Goal: Task Accomplishment & Management: Manage account settings

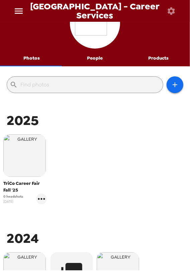
scroll to position [61, 0]
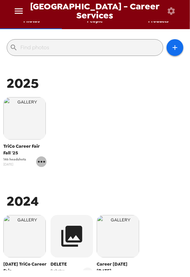
click at [43, 163] on icon "gallery menu" at bounding box center [41, 161] width 11 height 11
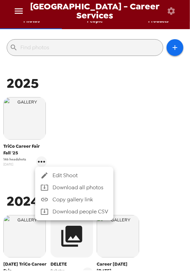
click at [59, 173] on span "Edit Shoot" at bounding box center [81, 175] width 56 height 8
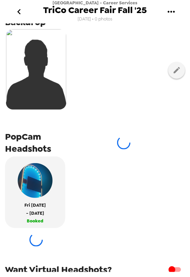
scroll to position [172, 0]
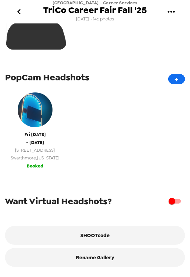
click at [46, 154] on span "Swarthmore , Pennsylvania" at bounding box center [35, 158] width 49 height 8
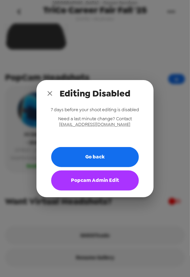
click at [84, 178] on button "Popcam Admin Edit" at bounding box center [95, 180] width 88 height 20
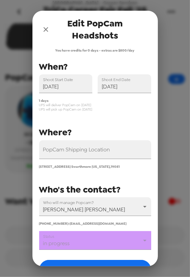
click at [82, 240] on body "Swarthmore College - Career Services TriCo Career Fair Fall '25 8/27/25 • 146 p…" at bounding box center [95, 138] width 190 height 277
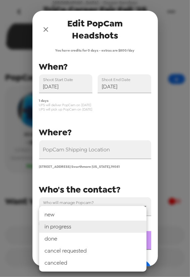
click at [71, 237] on li "done" at bounding box center [92, 239] width 107 height 12
type input "done"
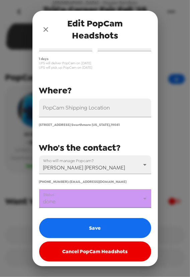
scroll to position [44, 0]
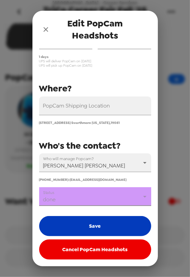
click at [91, 224] on button "Save" at bounding box center [95, 226] width 112 height 20
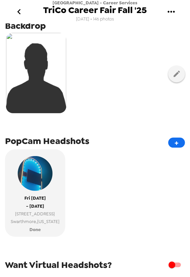
scroll to position [20, 0]
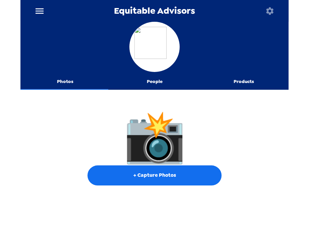
click at [27, 136] on div "📸 + Capture Photos" at bounding box center [154, 148] width 268 height 111
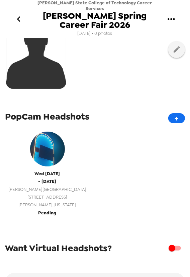
scroll to position [91, 0]
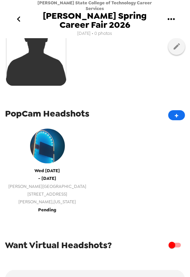
click at [45, 190] on span "10 Upper College Drive" at bounding box center [47, 194] width 78 height 8
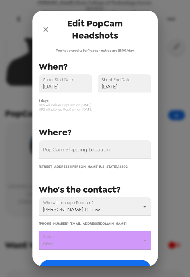
click at [89, 238] on body "Alfred State College of Technology Career Services Alfred Spring Career Fair 20…" at bounding box center [95, 138] width 190 height 277
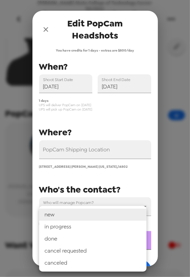
click at [82, 228] on li "in progress" at bounding box center [92, 227] width 107 height 12
type input "in progress"
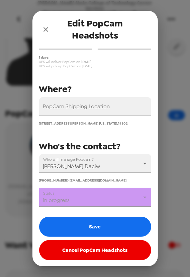
scroll to position [44, 0]
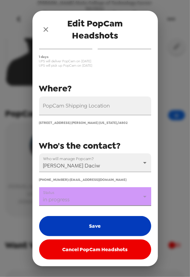
click at [95, 224] on button "Save" at bounding box center [95, 226] width 112 height 20
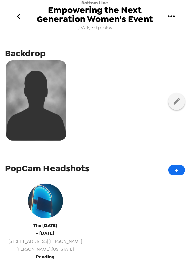
scroll to position [61, 0]
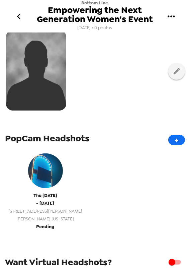
click at [47, 201] on span "- [DATE]" at bounding box center [45, 203] width 18 height 8
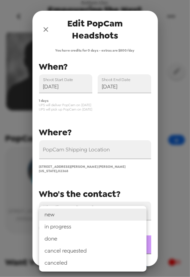
click at [97, 238] on body "Bottom Line Empowering the Next Generation Women's Event [DATE] • 0 photos Uplo…" at bounding box center [95, 138] width 190 height 277
click at [94, 239] on li "done" at bounding box center [92, 239] width 107 height 12
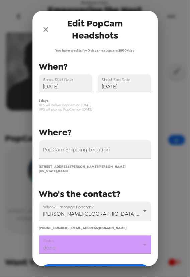
click at [94, 237] on body "Bottom Line Empowering the Next Generation Women's Event 9/17/25 • 0 photos Upl…" at bounding box center [95, 138] width 190 height 277
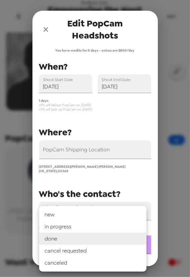
click at [88, 228] on li "in progress" at bounding box center [92, 227] width 107 height 12
type input "in progress"
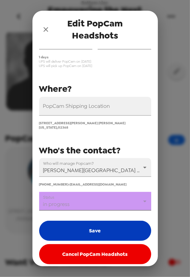
scroll to position [44, 0]
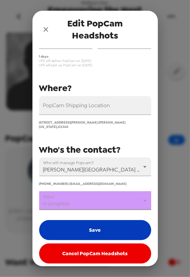
click at [94, 223] on button "Save" at bounding box center [95, 230] width 112 height 20
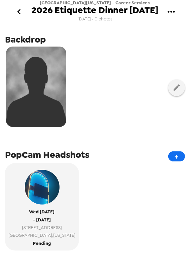
scroll to position [121, 0]
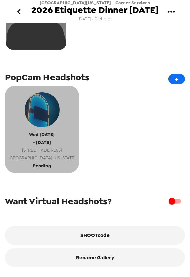
click at [51, 162] on span "[GEOGRAPHIC_DATA] , [US_STATE]" at bounding box center [41, 158] width 67 height 8
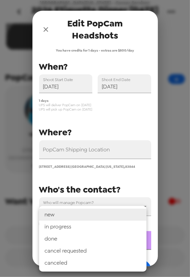
drag, startPoint x: 85, startPoint y: 240, endPoint x: 72, endPoint y: 235, distance: 14.0
click at [85, 240] on body "[GEOGRAPHIC_DATA][US_STATE] - Career Services 2026 Etiquette Dinner [DATE] [DAT…" at bounding box center [95, 138] width 190 height 277
click at [64, 230] on li "in progress" at bounding box center [92, 227] width 107 height 12
type input "in progress"
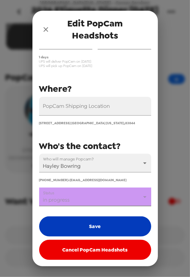
scroll to position [44, 0]
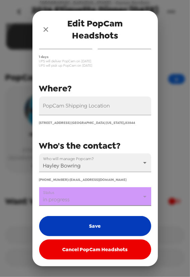
click at [83, 228] on button "Save" at bounding box center [95, 226] width 112 height 20
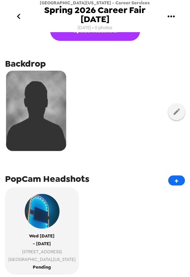
scroll to position [30, 0]
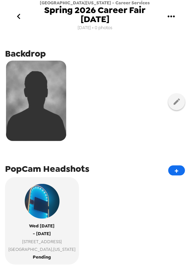
click at [168, 15] on icon "gallery menu" at bounding box center [171, 16] width 11 height 11
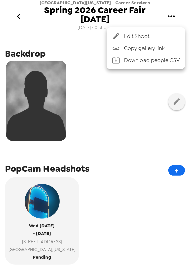
drag, startPoint x: 164, startPoint y: 47, endPoint x: 159, endPoint y: 46, distance: 4.6
click at [164, 47] on span "Copy gallery link" at bounding box center [152, 48] width 56 height 8
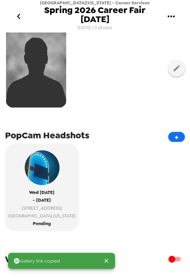
scroll to position [121, 0]
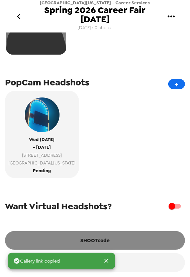
click at [94, 239] on button "SHOOTcode" at bounding box center [95, 240] width 180 height 19
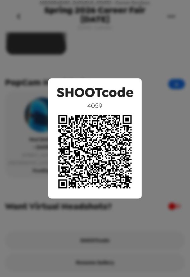
click at [117, 50] on div "SHOOTcode 4059" at bounding box center [95, 138] width 190 height 277
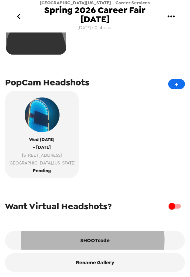
click at [123, 158] on div "Wed 2/11/26 - Wed 2/11/26 875 Perimeter Dr Moscow , Idaho Pending" at bounding box center [95, 137] width 180 height 92
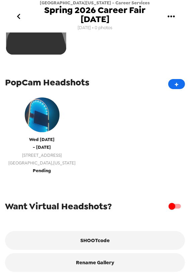
click at [50, 163] on button "Wed 2/11/26 - Wed 2/11/26 875 Perimeter Dr Moscow , Idaho Pending" at bounding box center [42, 134] width 74 height 87
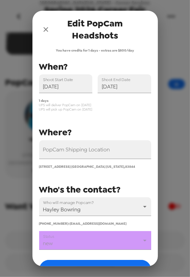
click at [87, 242] on body "University of Idaho - Career Services Spring 2026 Career Fair 2/11/26 9/4/25 • …" at bounding box center [95, 138] width 190 height 277
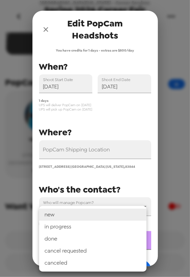
click at [83, 229] on li "in progress" at bounding box center [92, 227] width 107 height 12
type input "in progress"
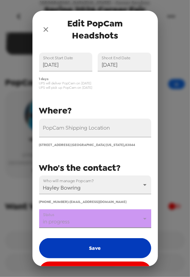
scroll to position [44, 0]
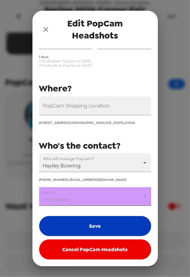
click at [94, 226] on button "Save" at bounding box center [95, 226] width 112 height 20
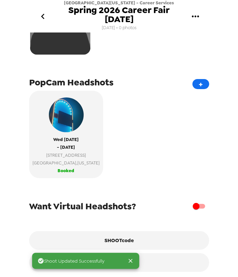
scroll to position [0, 0]
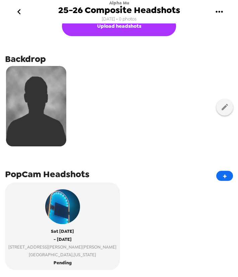
scroll to position [30, 0]
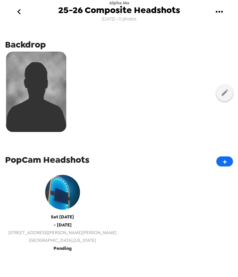
click at [52, 236] on span "[GEOGRAPHIC_DATA] , [US_STATE]" at bounding box center [62, 240] width 108 height 8
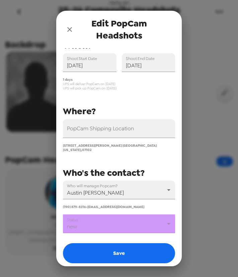
scroll to position [49, 0]
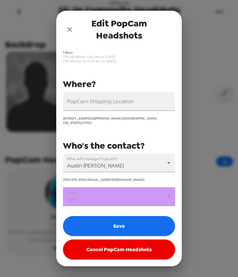
click at [102, 203] on body "Alpha Mu 25-26 Composite Headshots [DATE] • 0 photos Upload headshots Backdrop …" at bounding box center [119, 138] width 238 height 277
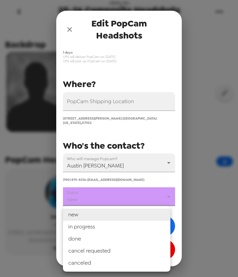
click at [92, 229] on li "in progress" at bounding box center [116, 227] width 107 height 12
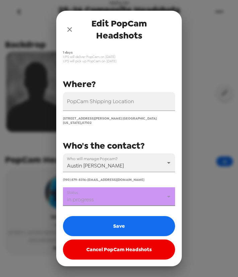
type input "in progress"
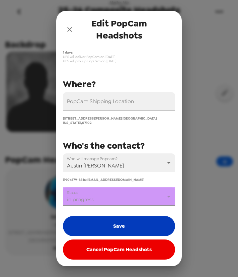
click at [103, 230] on button "Save" at bounding box center [119, 226] width 112 height 20
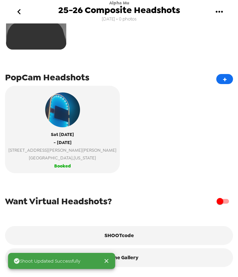
scroll to position [117, 0]
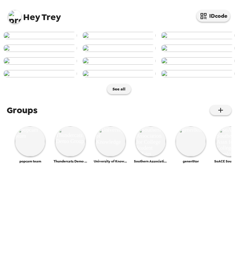
click at [15, 15] on img at bounding box center [14, 16] width 13 height 13
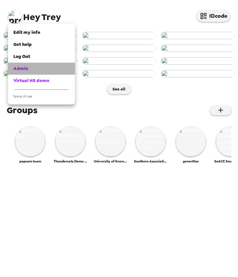
click at [34, 70] on div "Admin" at bounding box center [41, 68] width 56 height 7
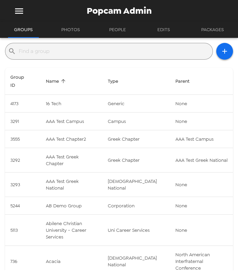
click at [13, 6] on button "menu" at bounding box center [19, 11] width 22 height 22
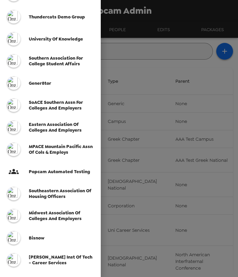
scroll to position [30, 0]
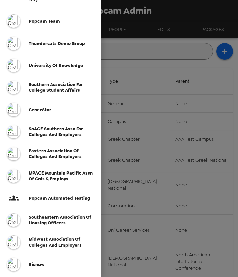
click at [44, 129] on span "SoACE Southern Assn for Colleges and Employers" at bounding box center [56, 131] width 54 height 11
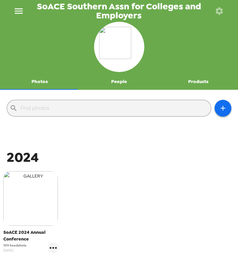
click at [39, 204] on img "button" at bounding box center [30, 198] width 55 height 55
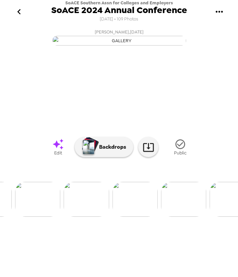
scroll to position [0, 235]
click at [179, 217] on img at bounding box center [176, 199] width 45 height 35
click at [33, 217] on img at bounding box center [25, 199] width 45 height 35
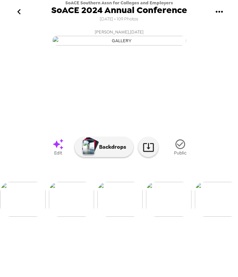
click at [225, 217] on img at bounding box center [217, 199] width 45 height 35
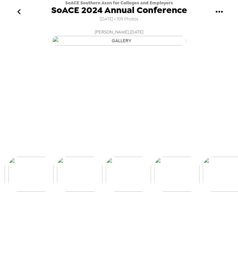
scroll to position [0, 242]
click at [173, 192] on div at bounding box center [119, 163] width 238 height 57
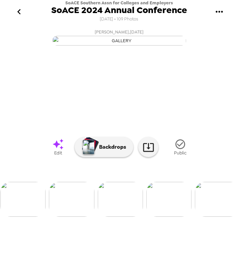
click at [171, 217] on img at bounding box center [168, 199] width 45 height 35
click at [67, 217] on img at bounding box center [71, 199] width 45 height 35
click at [23, 217] on img at bounding box center [22, 199] width 45 height 35
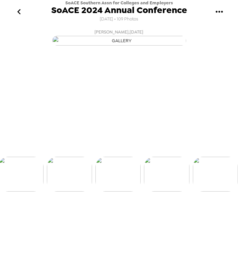
scroll to position [0, 145]
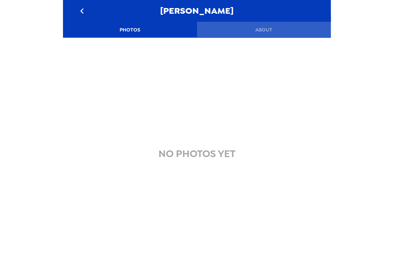
click at [276, 33] on button "About" at bounding box center [264, 30] width 134 height 16
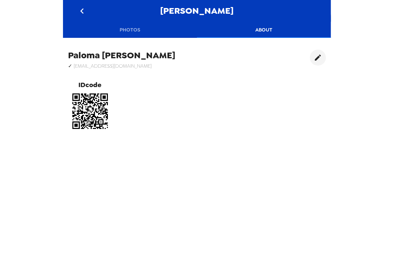
click at [129, 30] on button "Photos" at bounding box center [130, 30] width 134 height 16
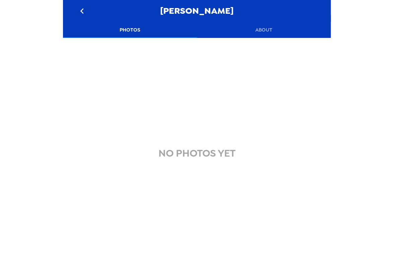
click at [80, 12] on icon "go back" at bounding box center [82, 11] width 11 height 11
click at [145, 49] on img at bounding box center [128, 44] width 131 height 7
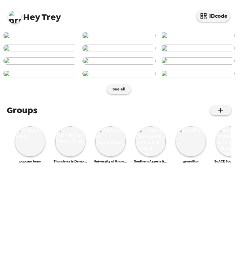
click at [20, 24] on div "Hey Trey IDcode" at bounding box center [119, 14] width 238 height 28
click at [16, 18] on img at bounding box center [14, 16] width 13 height 13
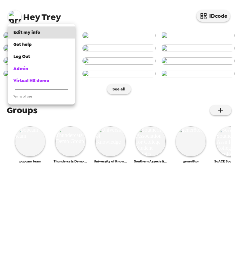
click at [102, 172] on div at bounding box center [119, 138] width 238 height 277
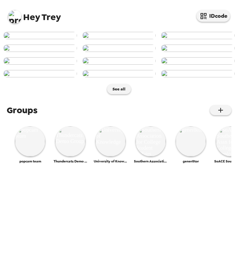
scroll to position [234, 0]
click at [35, 156] on img at bounding box center [30, 141] width 30 height 30
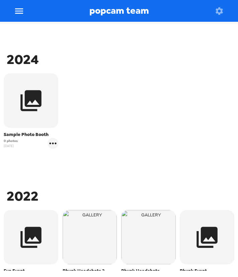
scroll to position [122, 0]
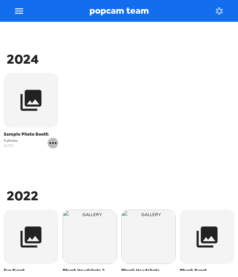
click at [52, 142] on icon "gallery menu" at bounding box center [52, 143] width 7 height 2
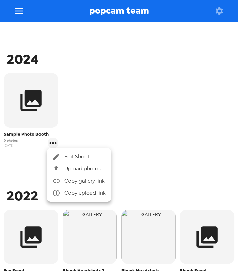
click at [72, 156] on span "Edit Shoot" at bounding box center [85, 157] width 42 height 8
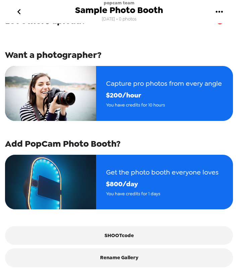
scroll to position [70, 0]
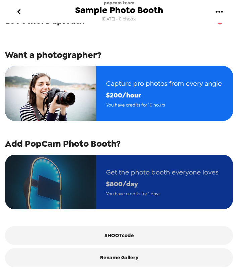
click at [141, 190] on span "You have credits for 1 days" at bounding box center [162, 194] width 113 height 8
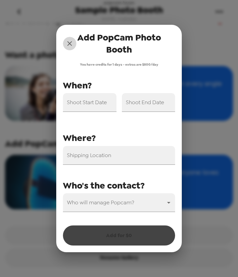
click at [68, 43] on icon "close" at bounding box center [70, 44] width 8 height 8
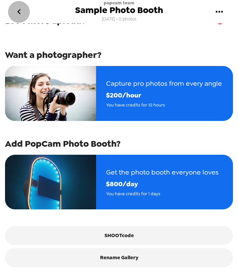
click at [22, 10] on icon "go back" at bounding box center [19, 11] width 11 height 11
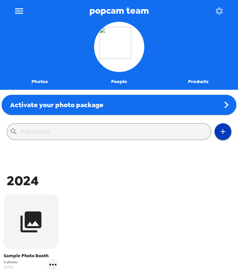
click at [219, 134] on icon "button" at bounding box center [223, 132] width 8 height 8
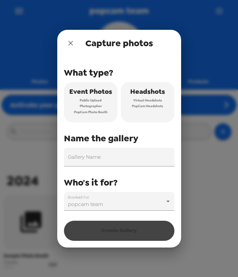
click at [146, 114] on button "Headshots Virtual Headshots PopCam Headshots" at bounding box center [148, 102] width 54 height 40
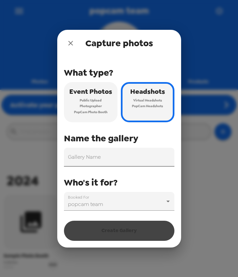
click at [117, 164] on input "Gallery Name" at bounding box center [119, 157] width 110 height 19
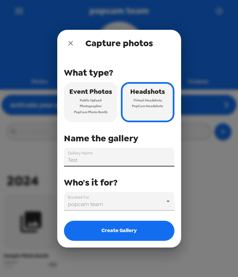
type input "Test"
click at [70, 43] on icon "close" at bounding box center [70, 43] width 5 height 5
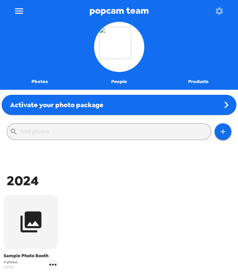
click at [22, 13] on icon "menu" at bounding box center [19, 10] width 8 height 5
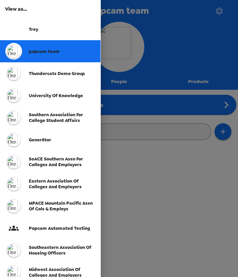
click at [45, 75] on span "Thundercats Demo Group" at bounding box center [57, 74] width 56 height 6
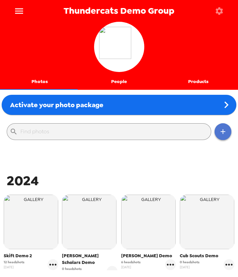
click at [219, 132] on icon "button" at bounding box center [223, 132] width 8 height 8
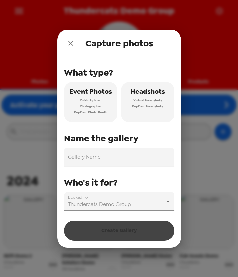
click at [116, 164] on input "Gallery Name" at bounding box center [119, 157] width 110 height 19
click at [150, 100] on span "Virtual Headshots" at bounding box center [147, 100] width 29 height 6
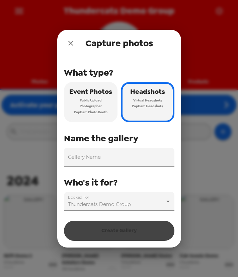
click at [101, 161] on input "Gallery Name" at bounding box center [119, 157] width 110 height 19
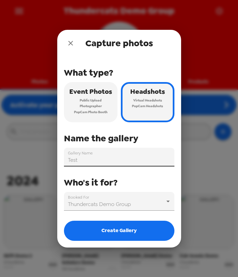
type input "Test"
click at [74, 44] on button "close" at bounding box center [70, 42] width 13 height 13
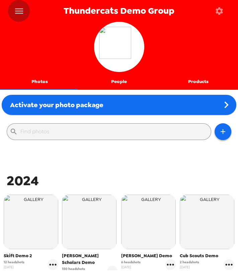
drag, startPoint x: 15, startPoint y: 17, endPoint x: 18, endPoint y: 20, distance: 4.0
click at [18, 20] on button "menu" at bounding box center [19, 11] width 22 height 22
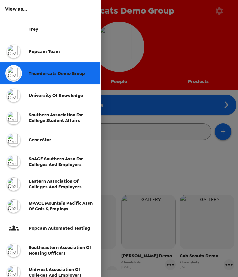
drag, startPoint x: 172, startPoint y: 6, endPoint x: 184, endPoint y: 28, distance: 24.6
click at [181, 17] on div at bounding box center [119, 138] width 238 height 277
